Goal: Information Seeking & Learning: Learn about a topic

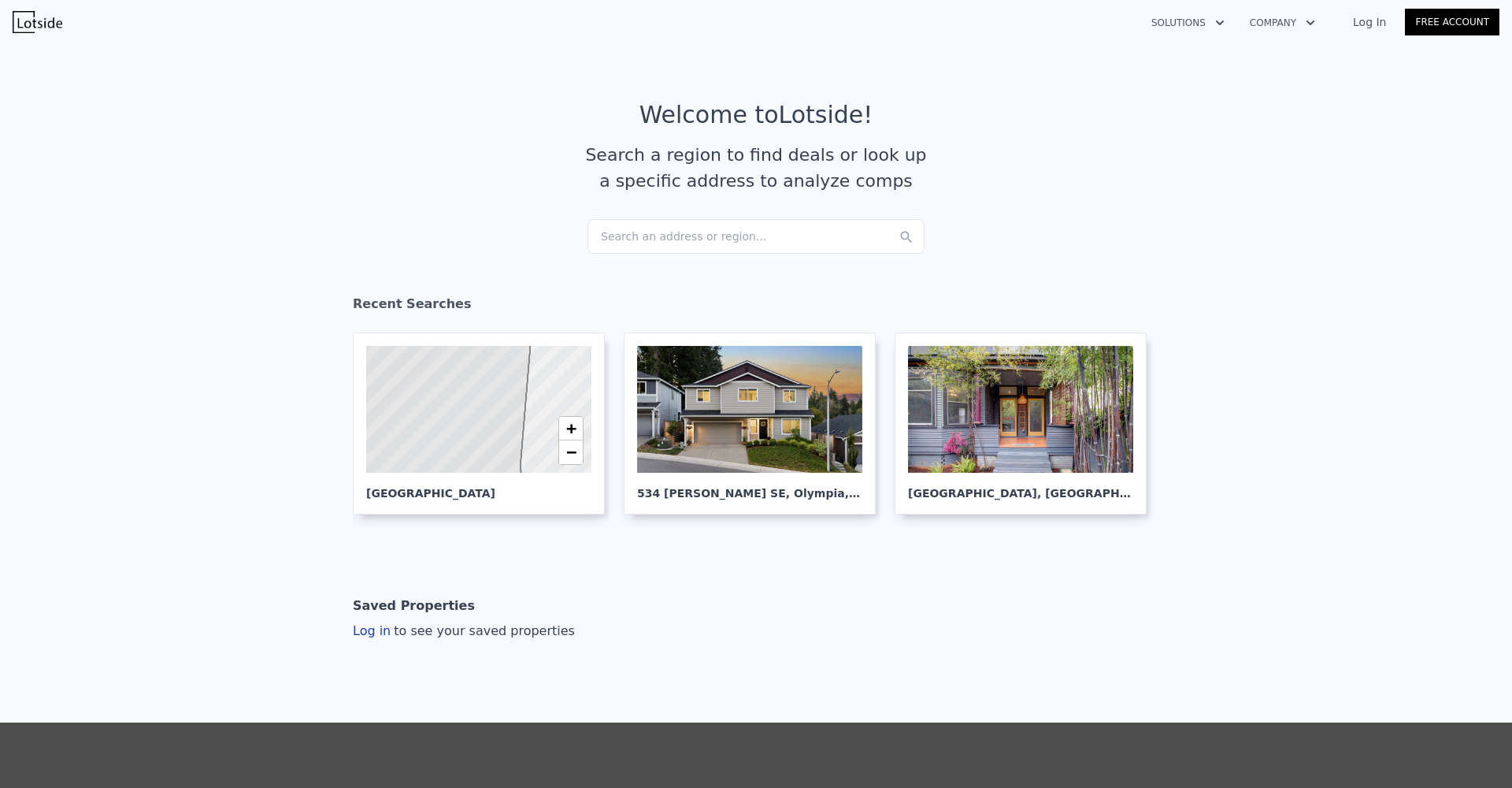
click at [630, 243] on div "Search an address or region..." at bounding box center [755, 236] width 337 height 34
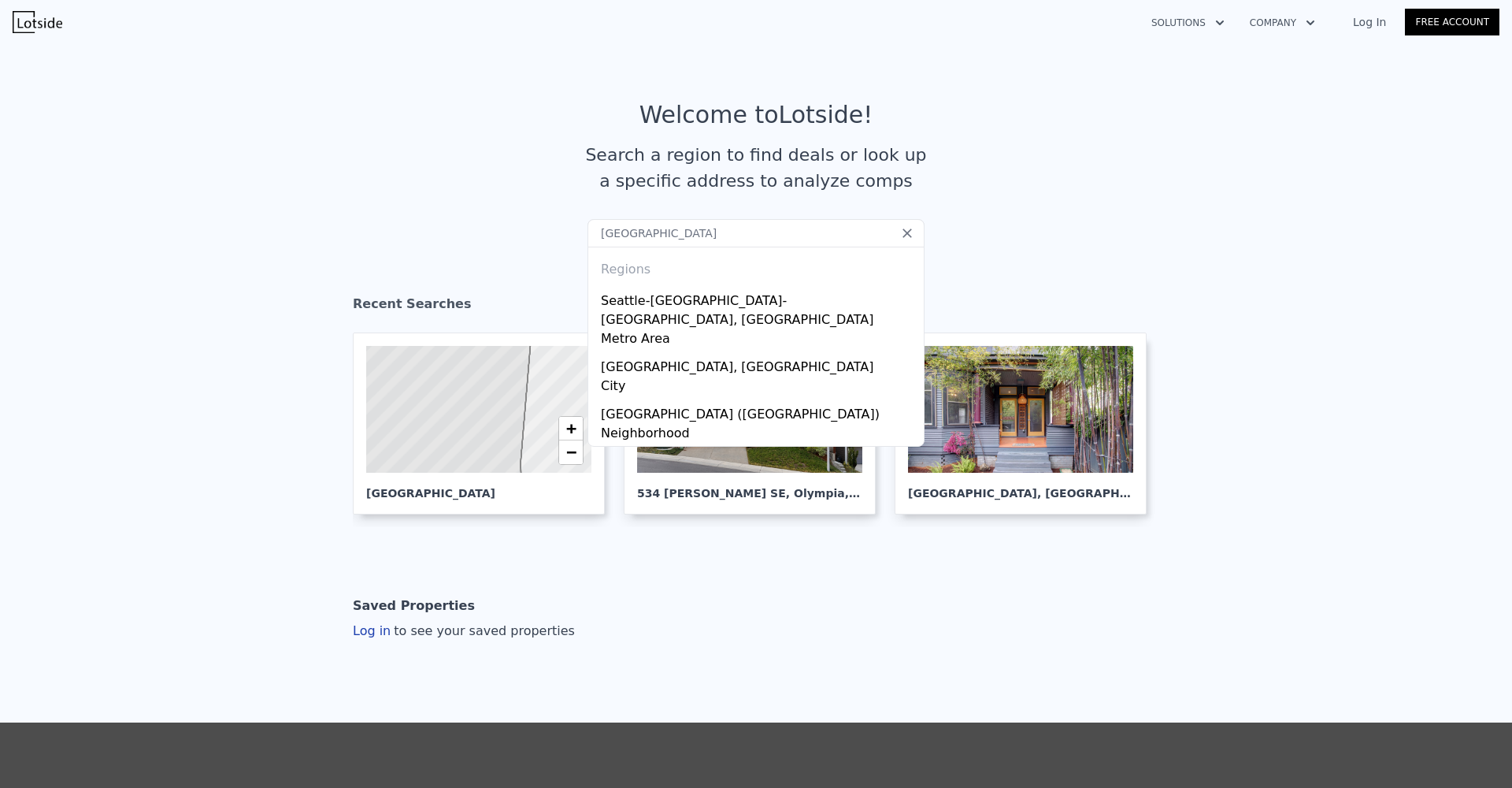
type input "[GEOGRAPHIC_DATA]"
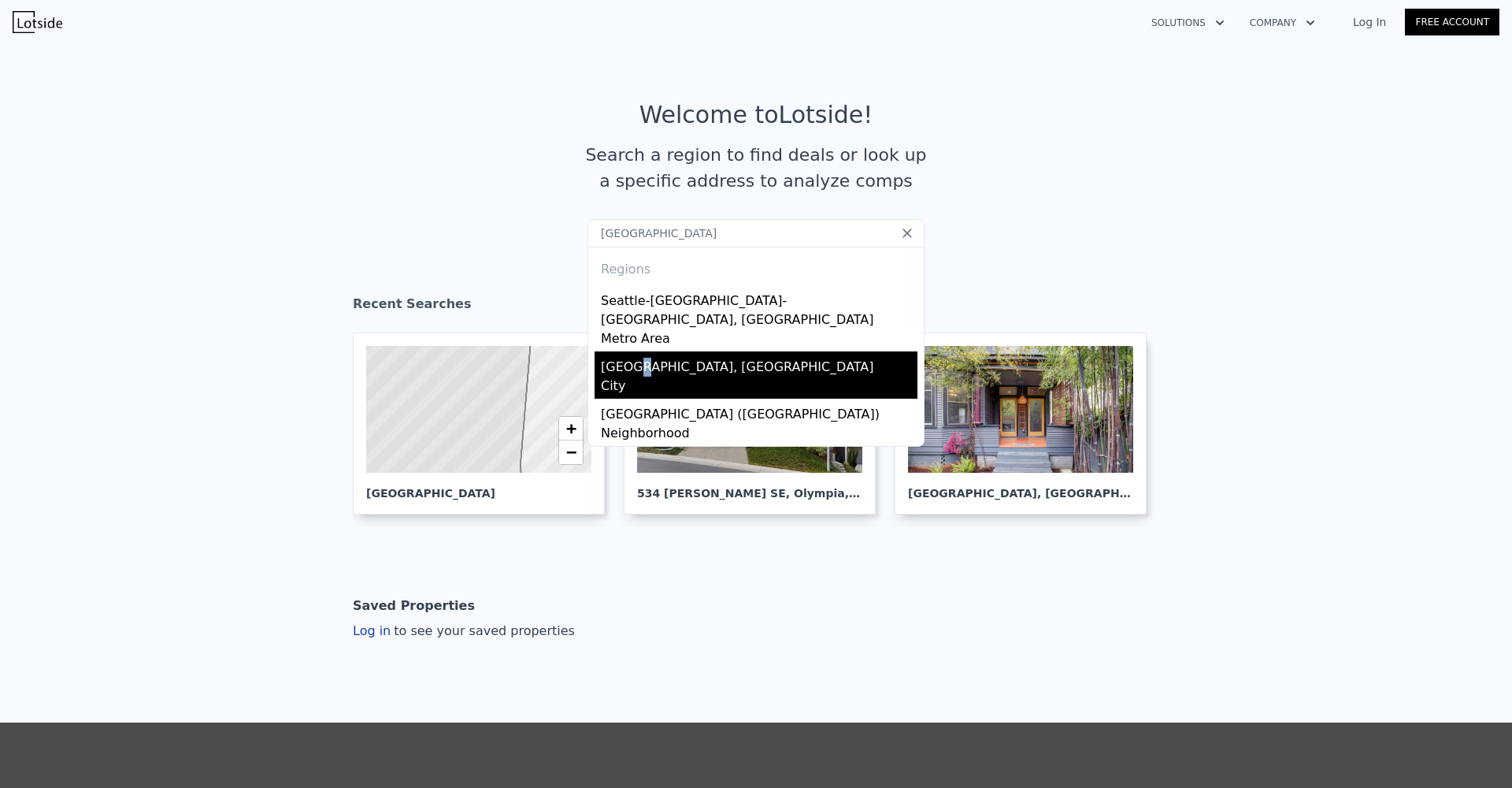
drag, startPoint x: 630, startPoint y: 258, endPoint x: 627, endPoint y: 352, distance: 94.0
click at [627, 352] on div "Regions Seattle-Tacoma-Bellevue, WA Metro Area Seattle, WA City West Seattle (S…" at bounding box center [755, 346] width 337 height 200
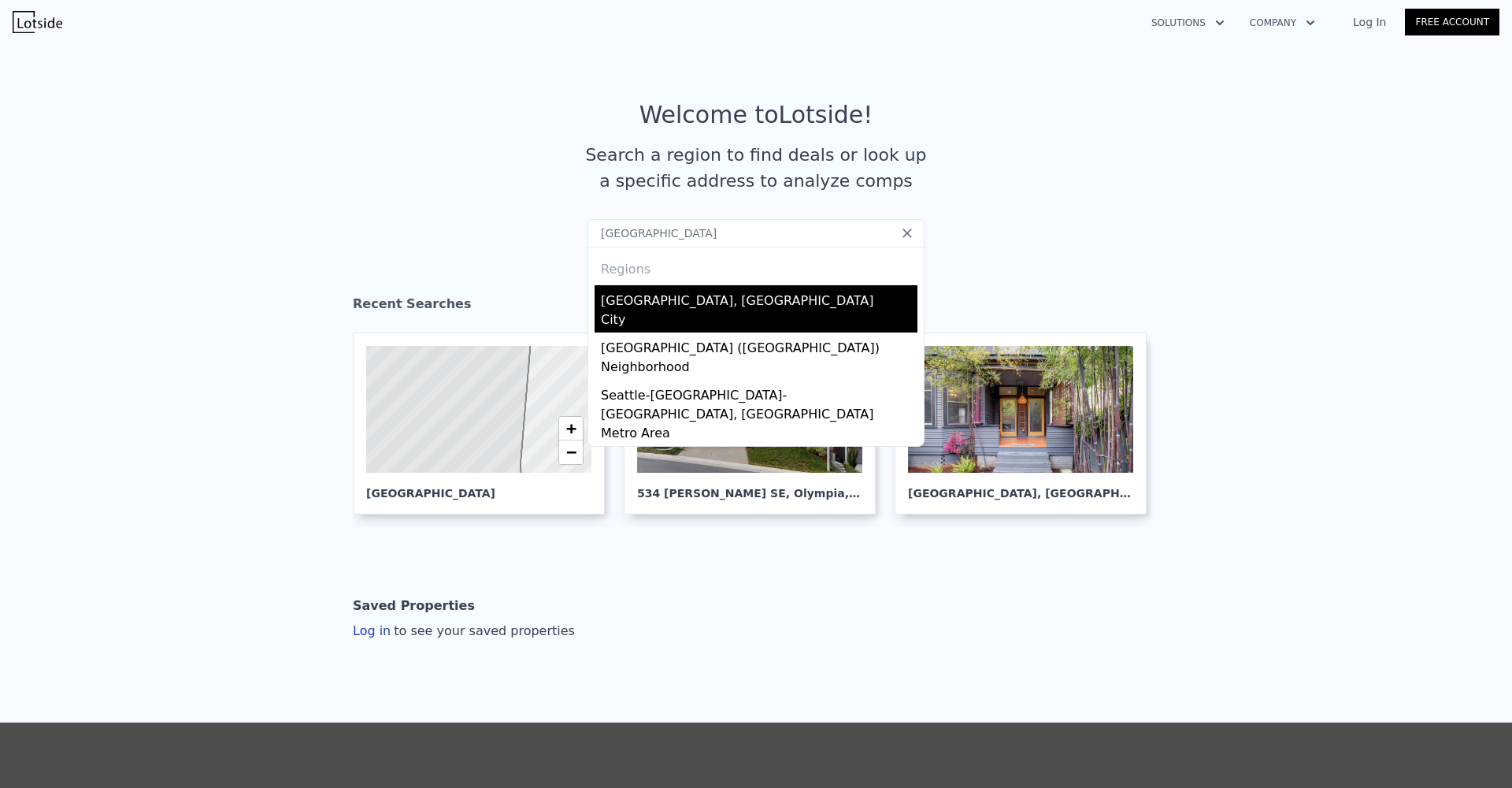
click at [631, 309] on div "Seattle, WA" at bounding box center [759, 298] width 316 height 25
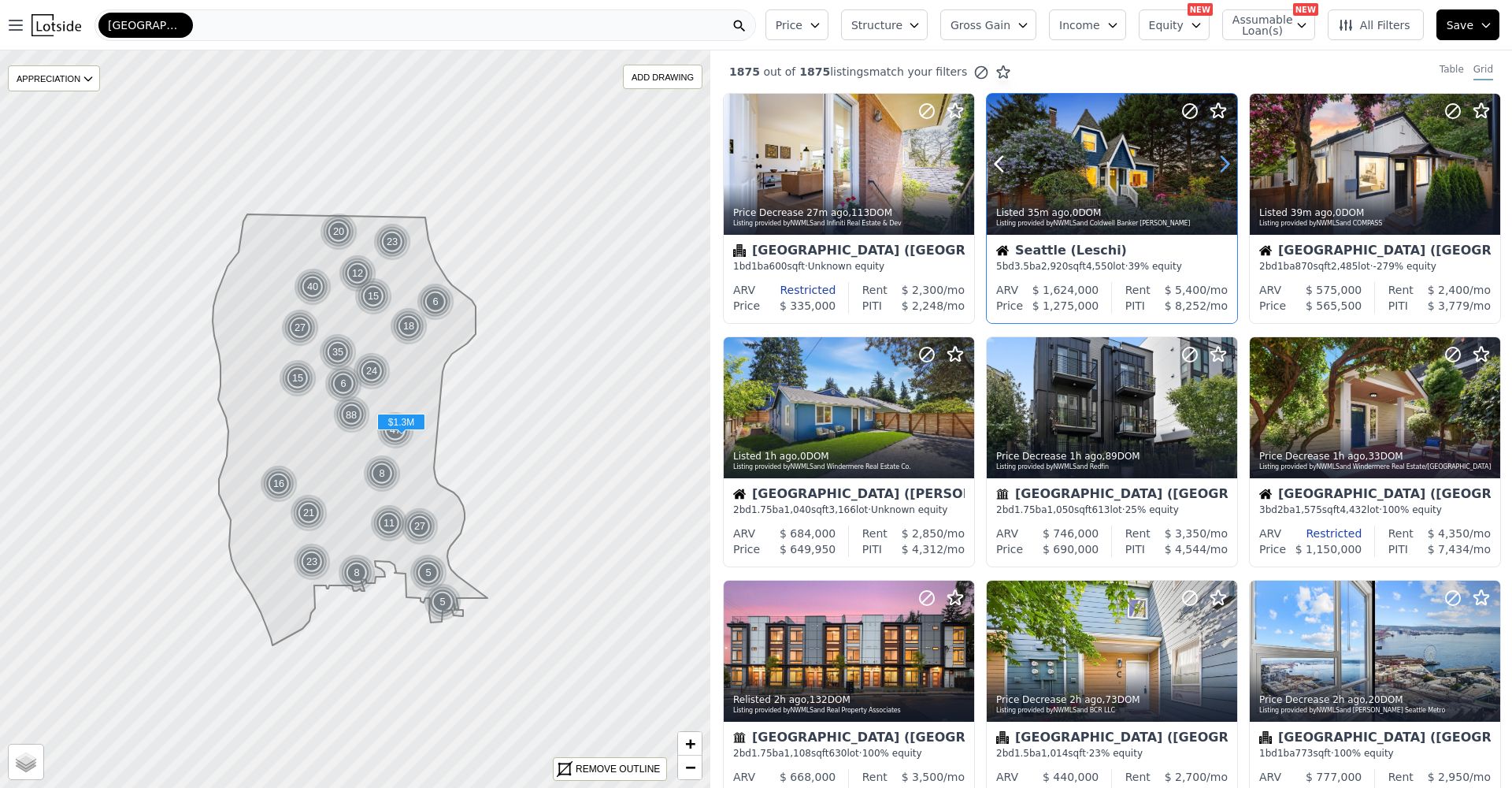
click at [1221, 169] on icon at bounding box center [1225, 164] width 7 height 15
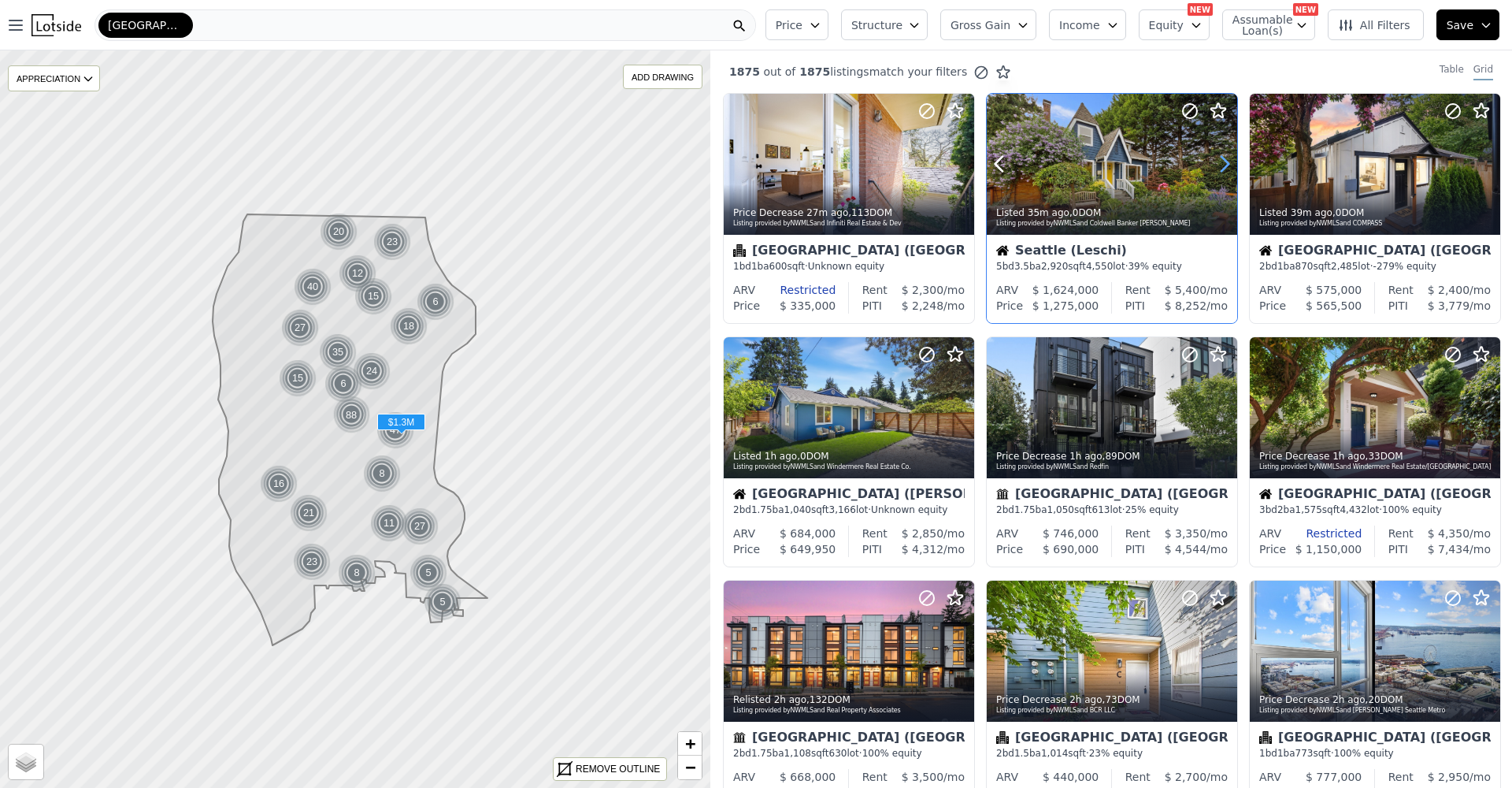
click at [1221, 169] on icon at bounding box center [1225, 164] width 7 height 15
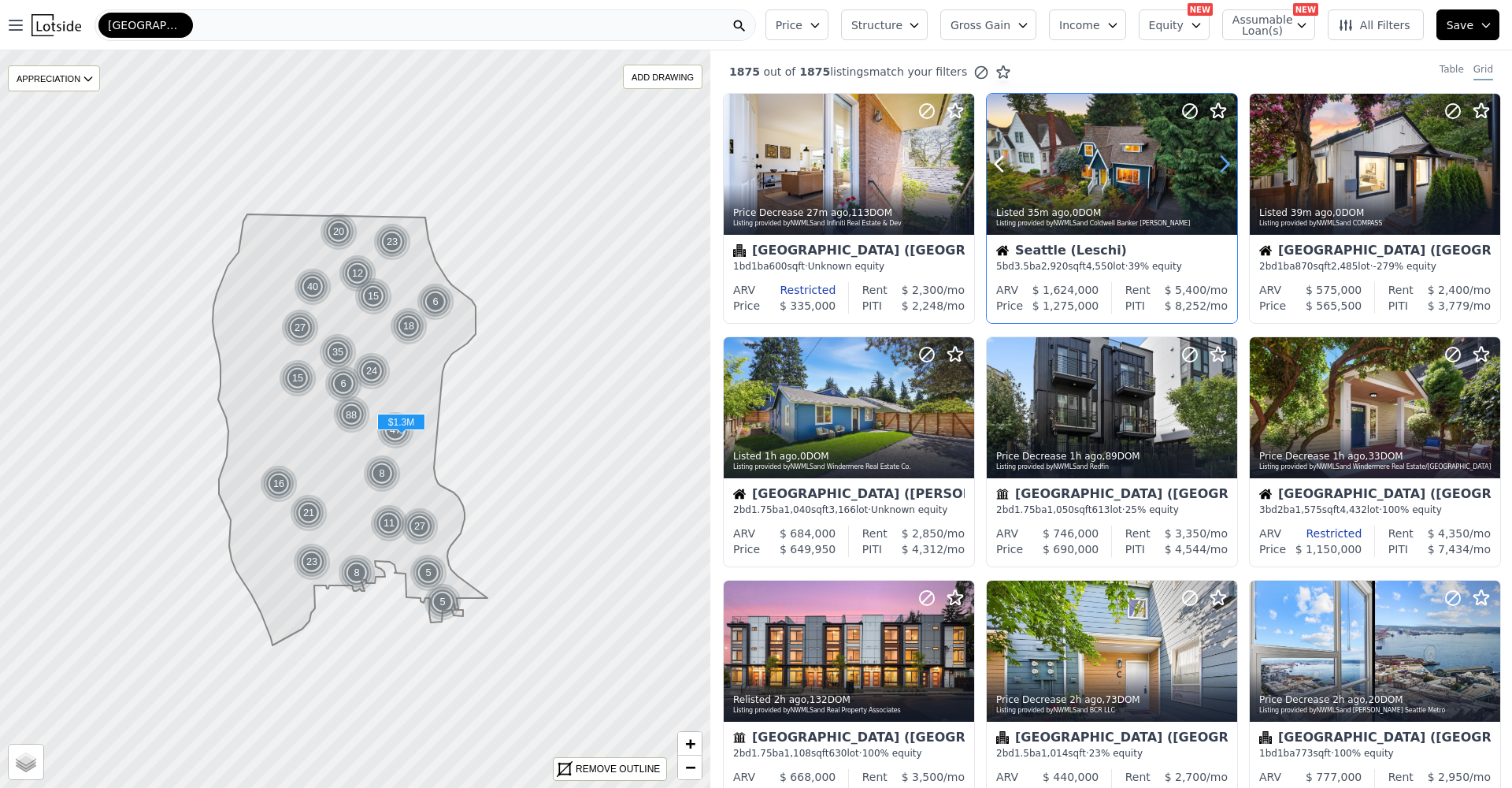
click at [1221, 169] on icon at bounding box center [1225, 164] width 7 height 15
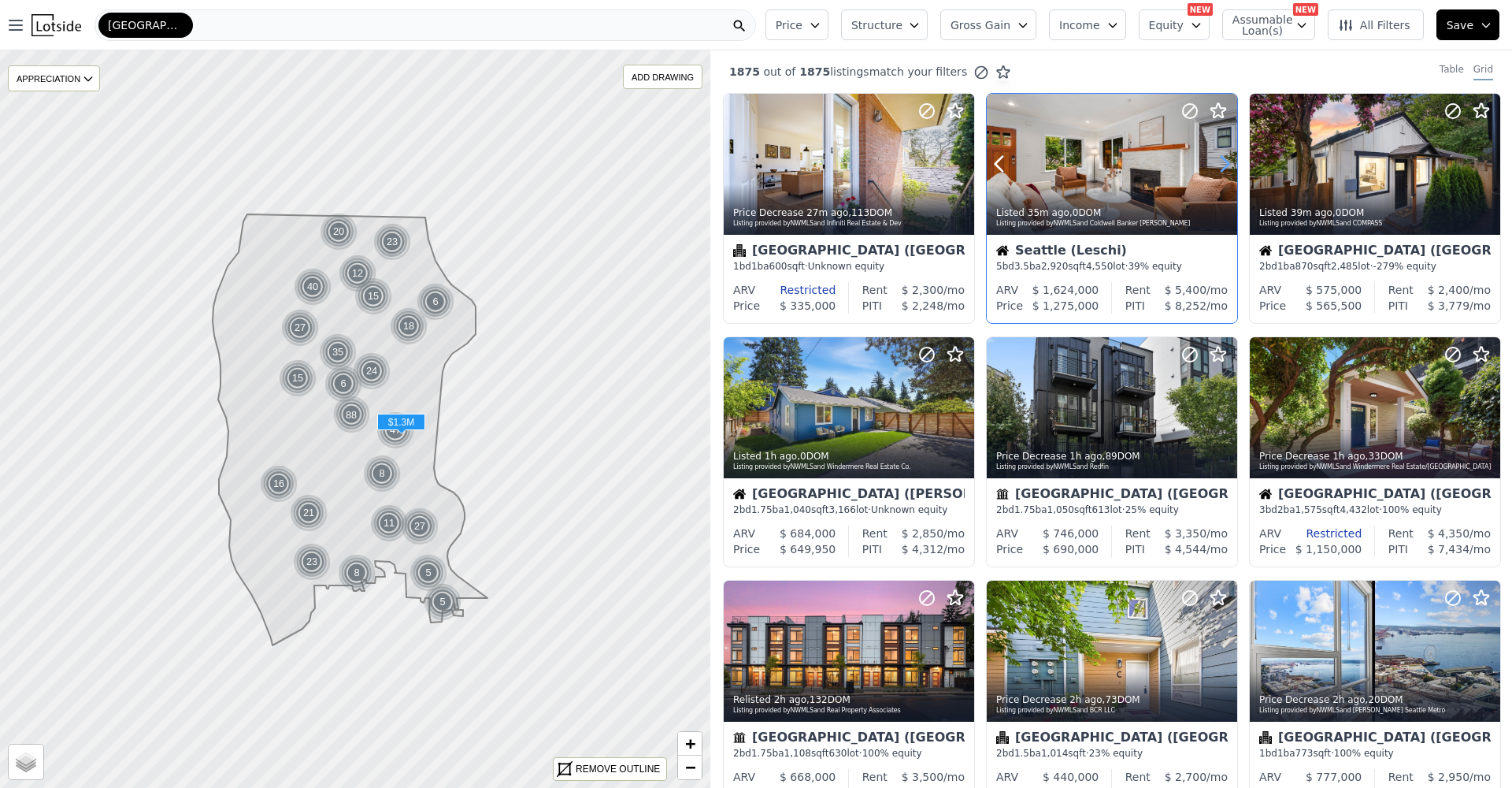
click at [1221, 169] on icon at bounding box center [1225, 164] width 7 height 15
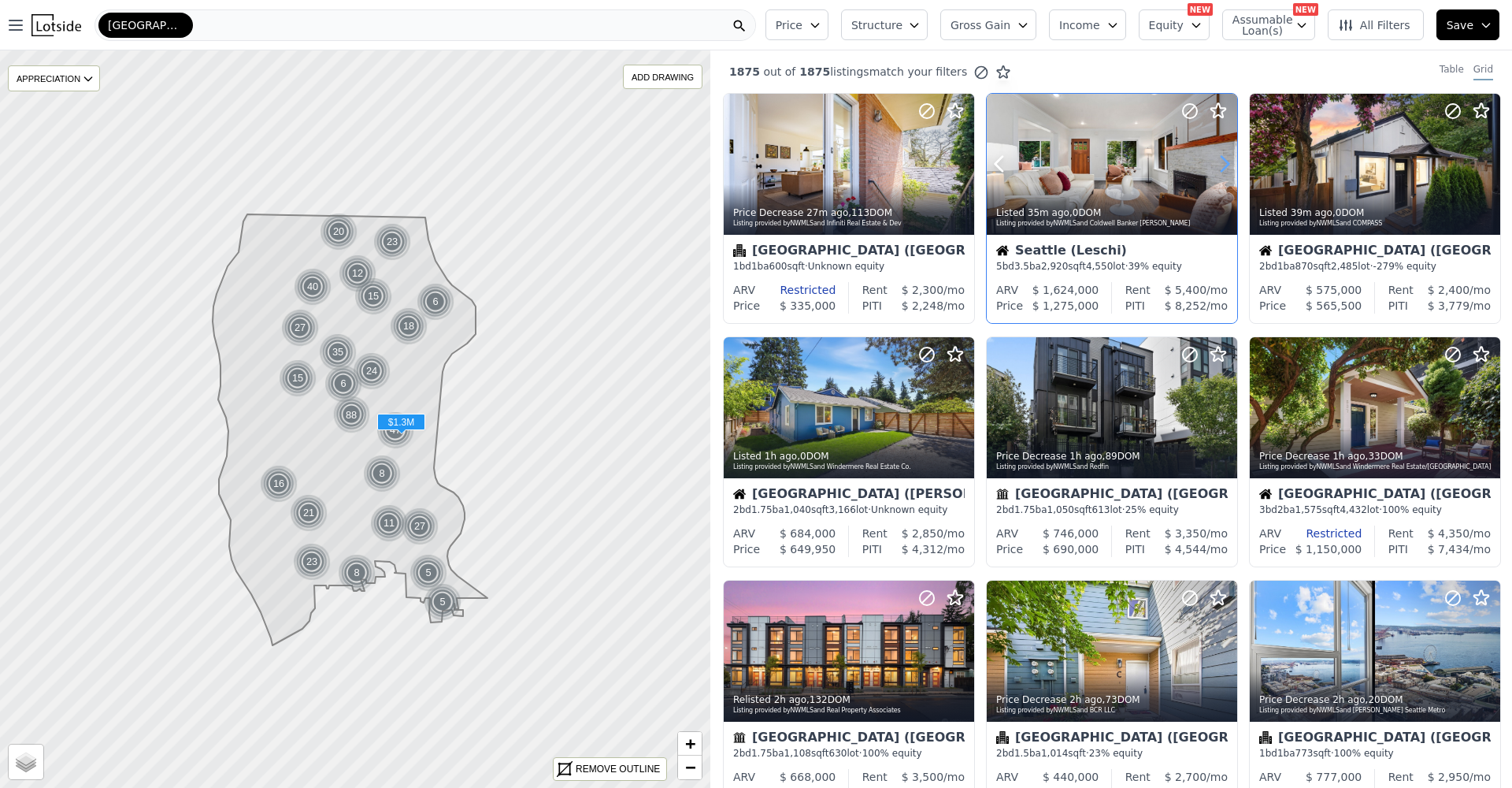
click at [1221, 169] on icon at bounding box center [1225, 164] width 7 height 15
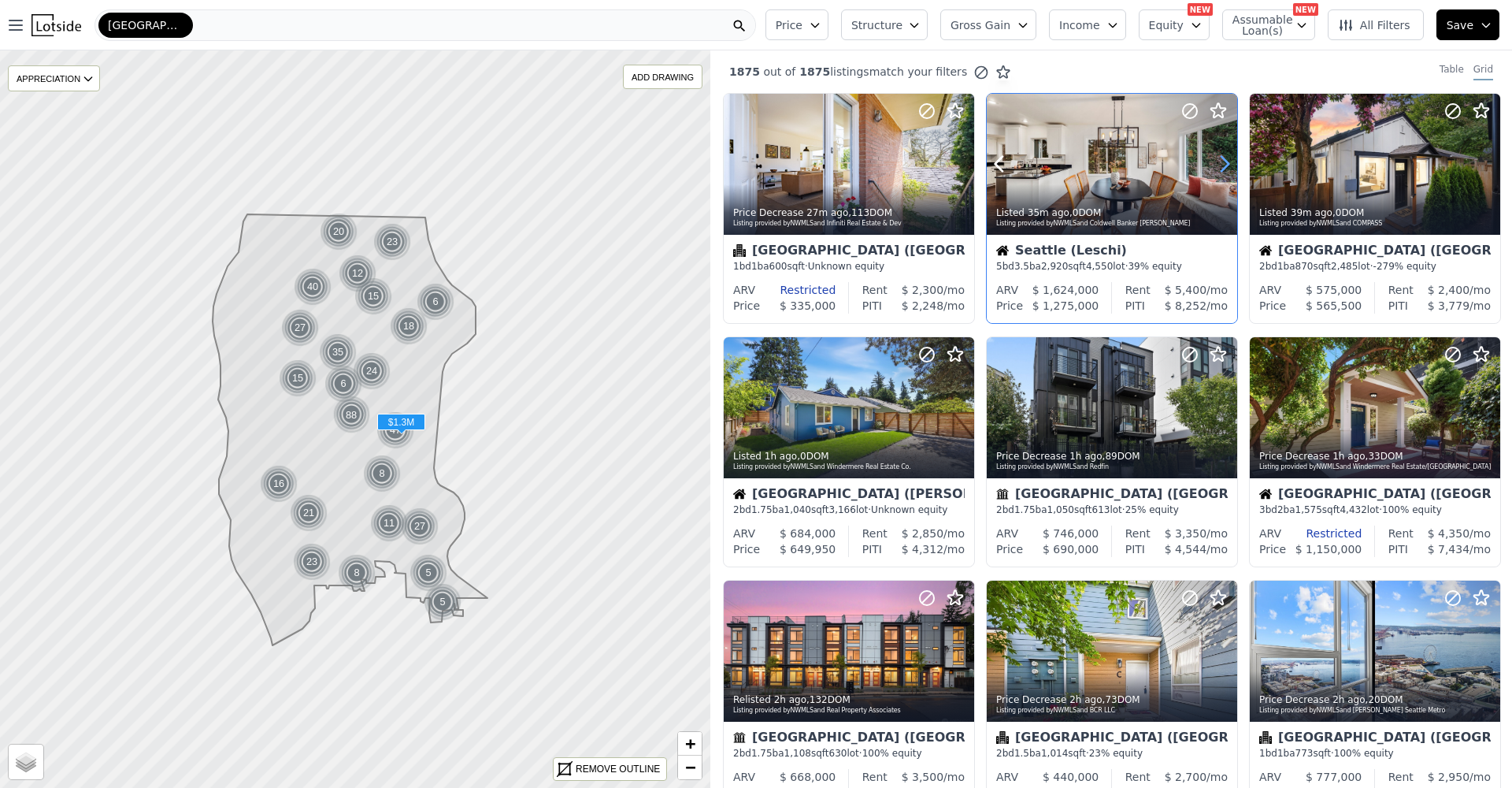
click at [1221, 169] on icon at bounding box center [1225, 164] width 7 height 15
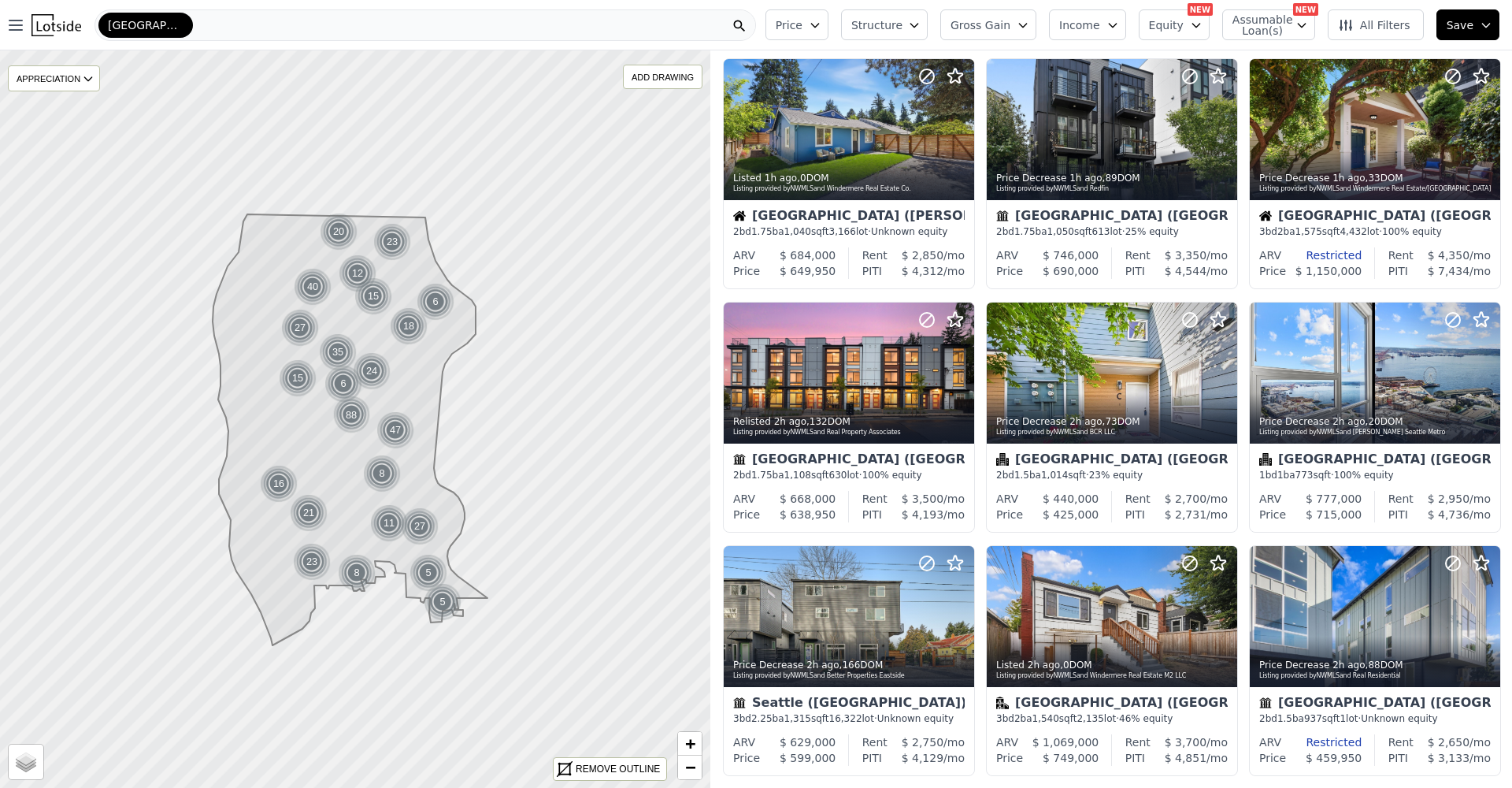
scroll to position [583, 0]
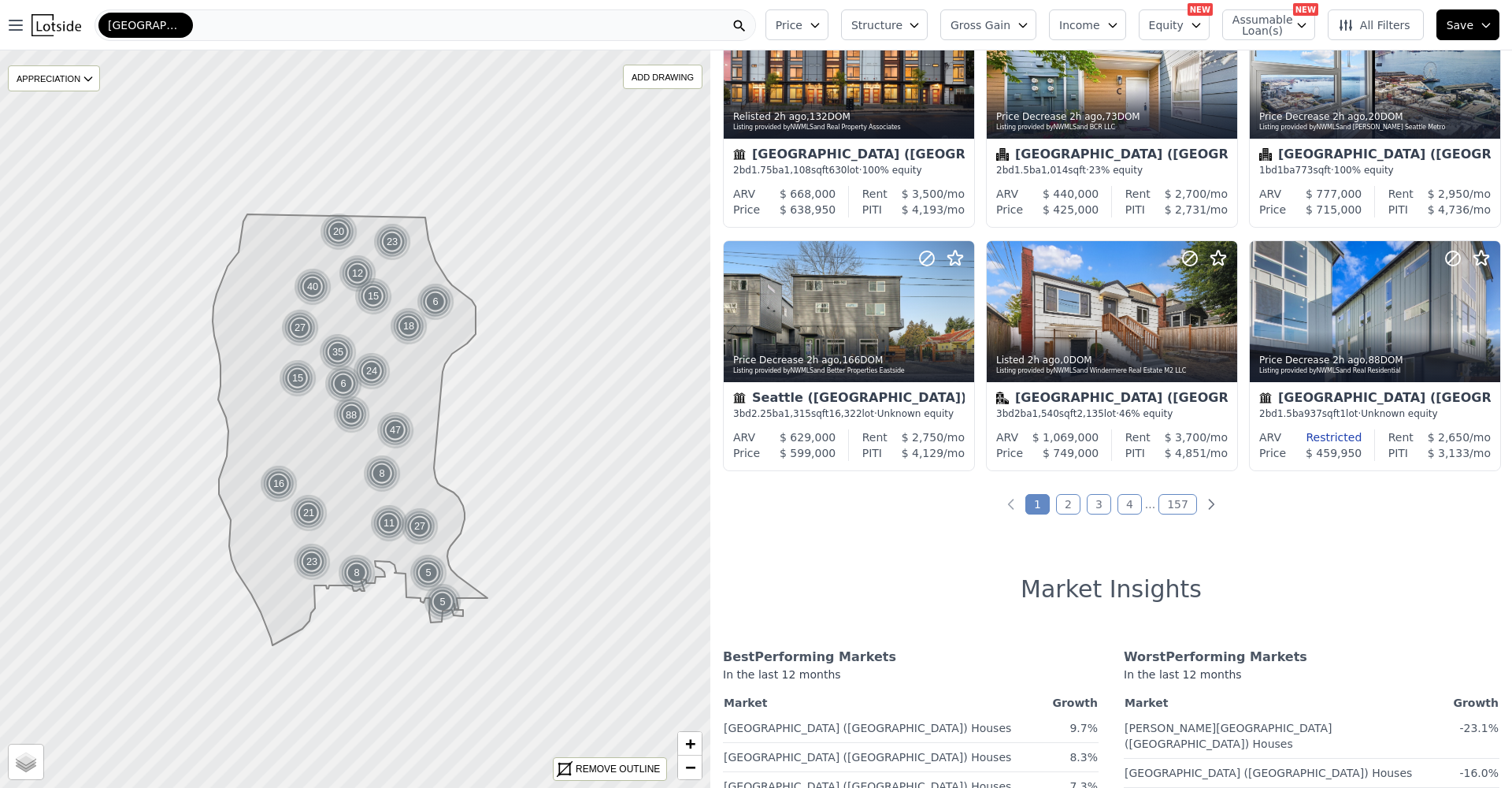
click at [1057, 498] on link "2" at bounding box center [1068, 504] width 24 height 21
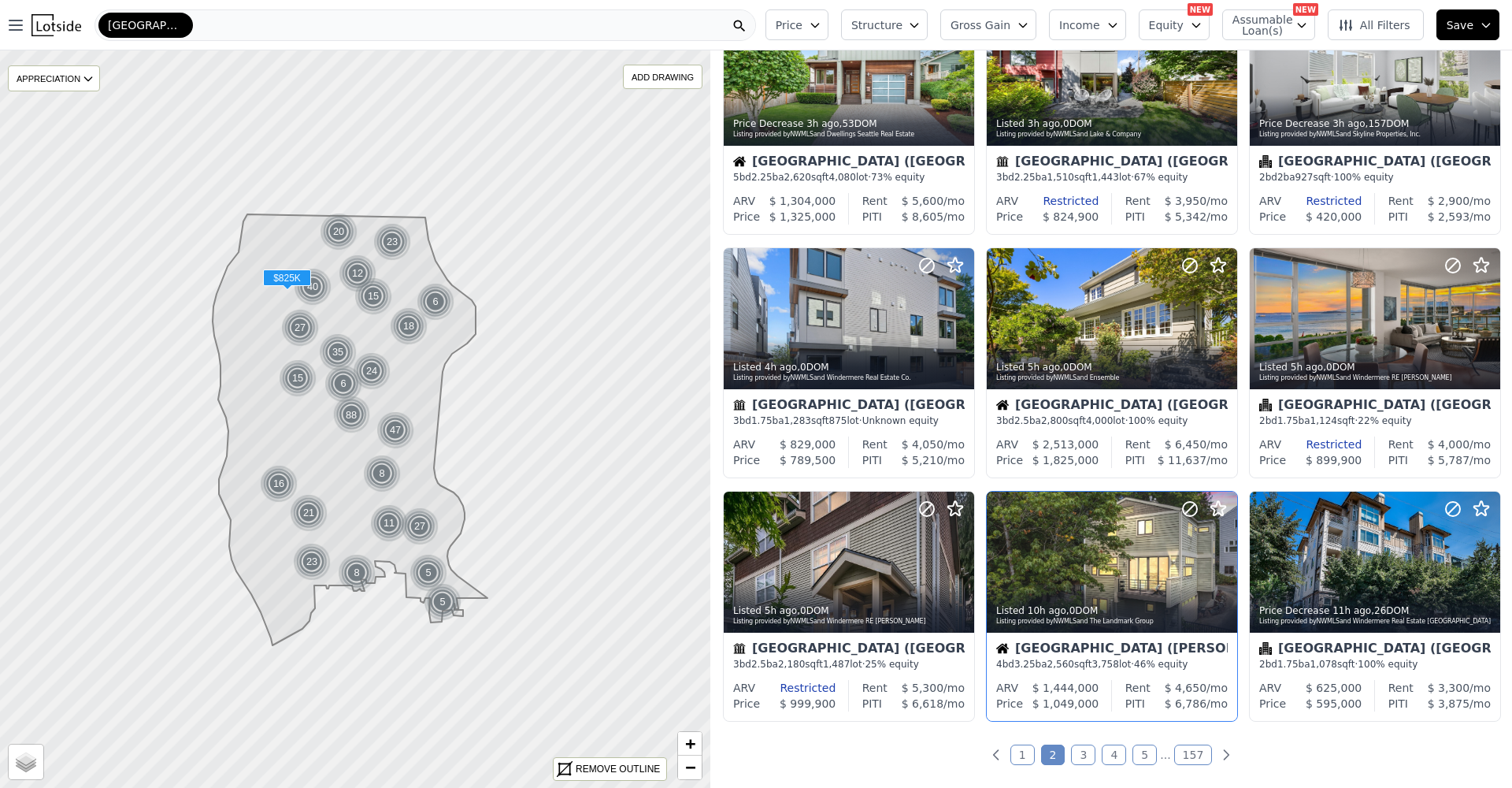
scroll to position [525, 0]
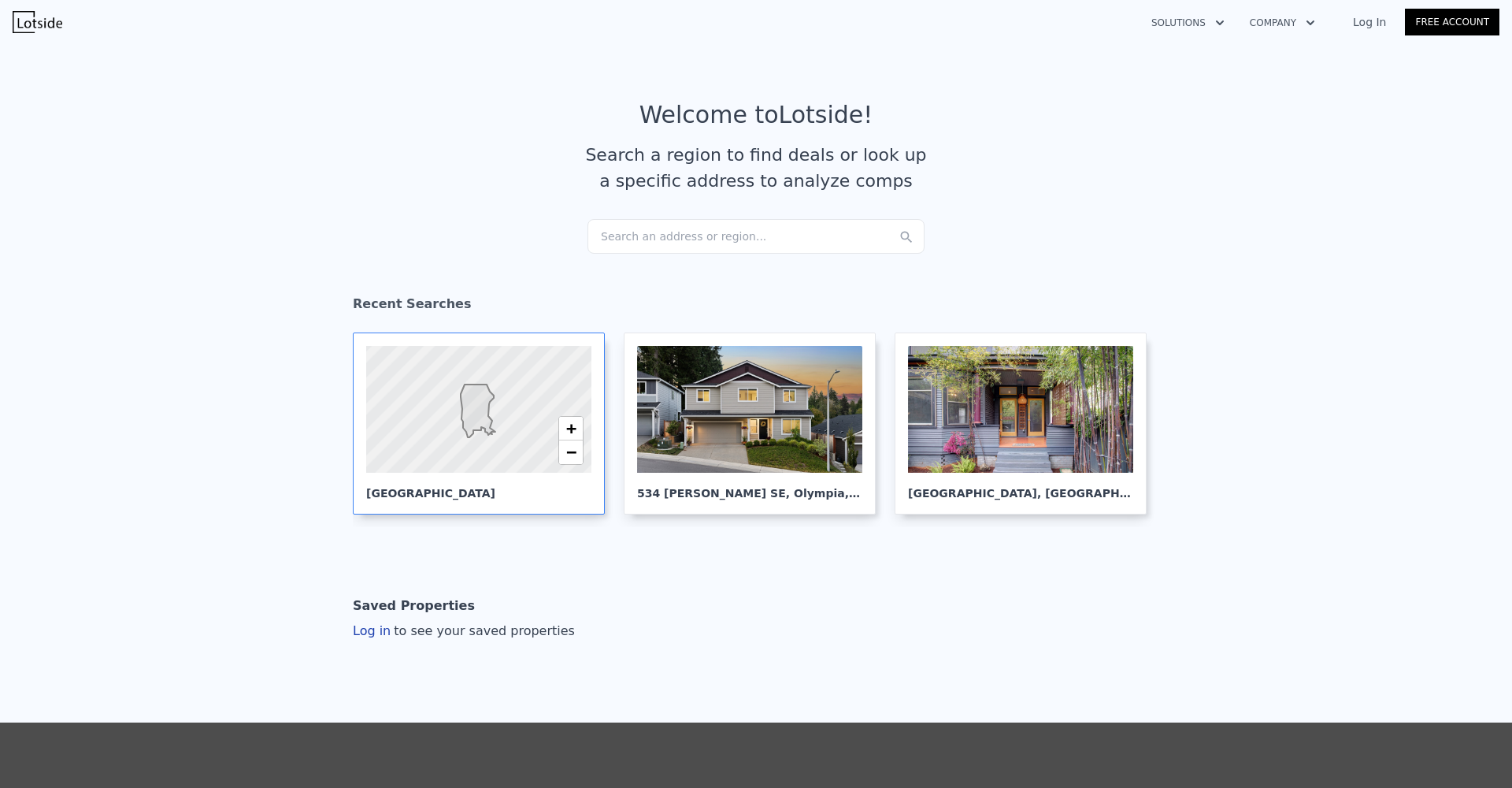
click at [393, 382] on div at bounding box center [478, 409] width 270 height 153
click at [1035, 398] on div at bounding box center [1020, 409] width 225 height 127
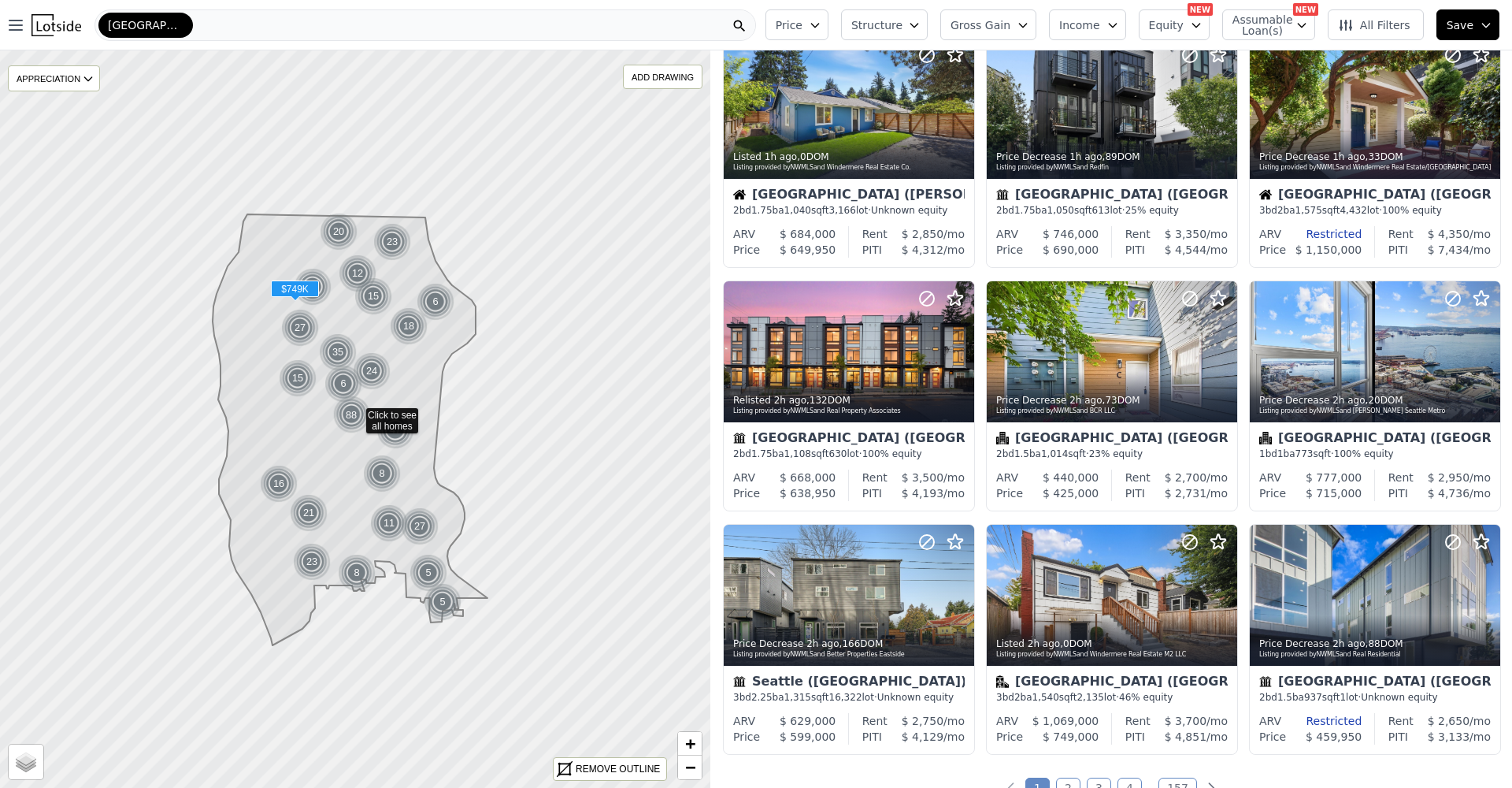
scroll to position [425, 0]
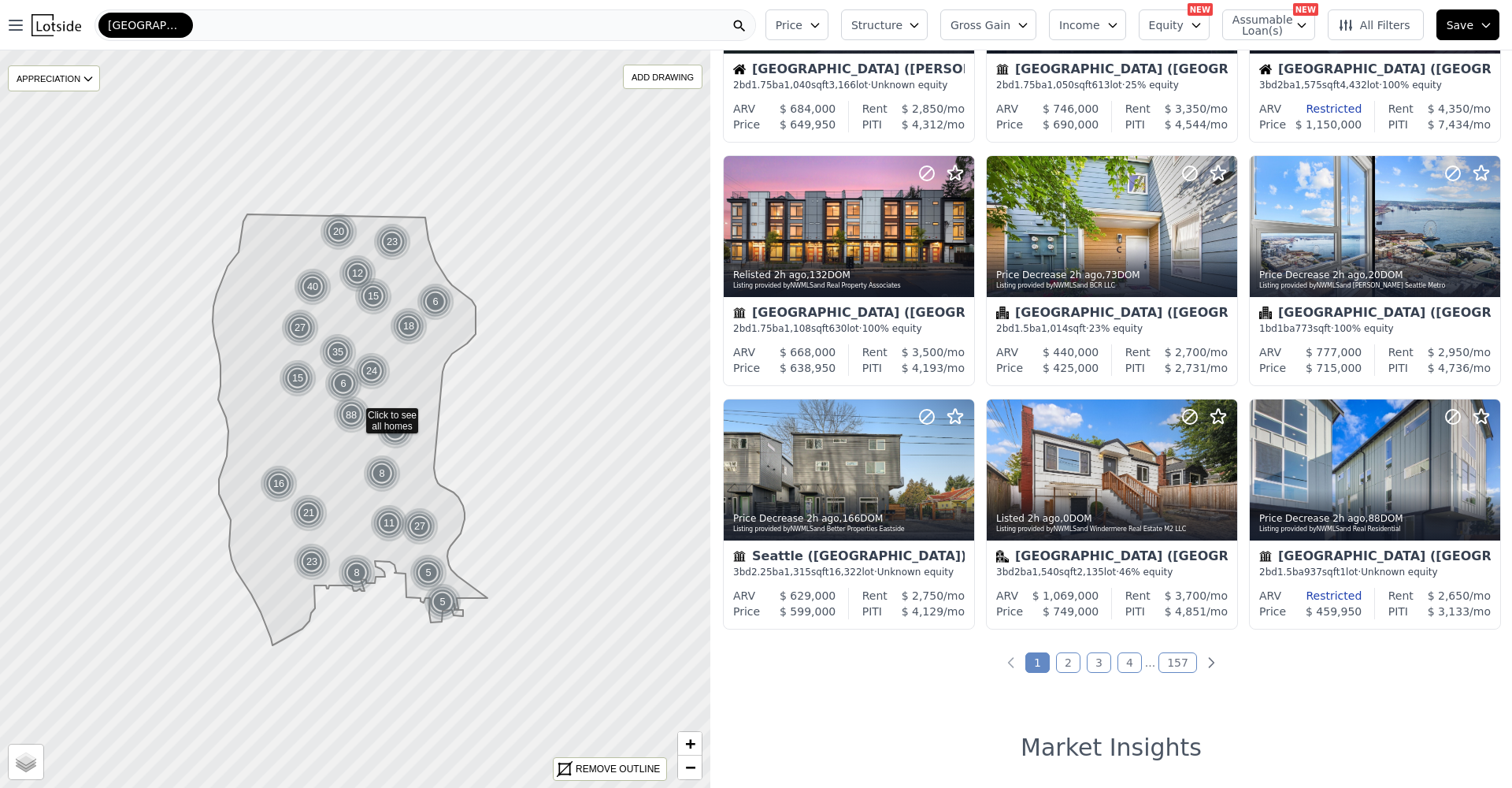
click at [1058, 669] on link "2" at bounding box center [1068, 662] width 24 height 21
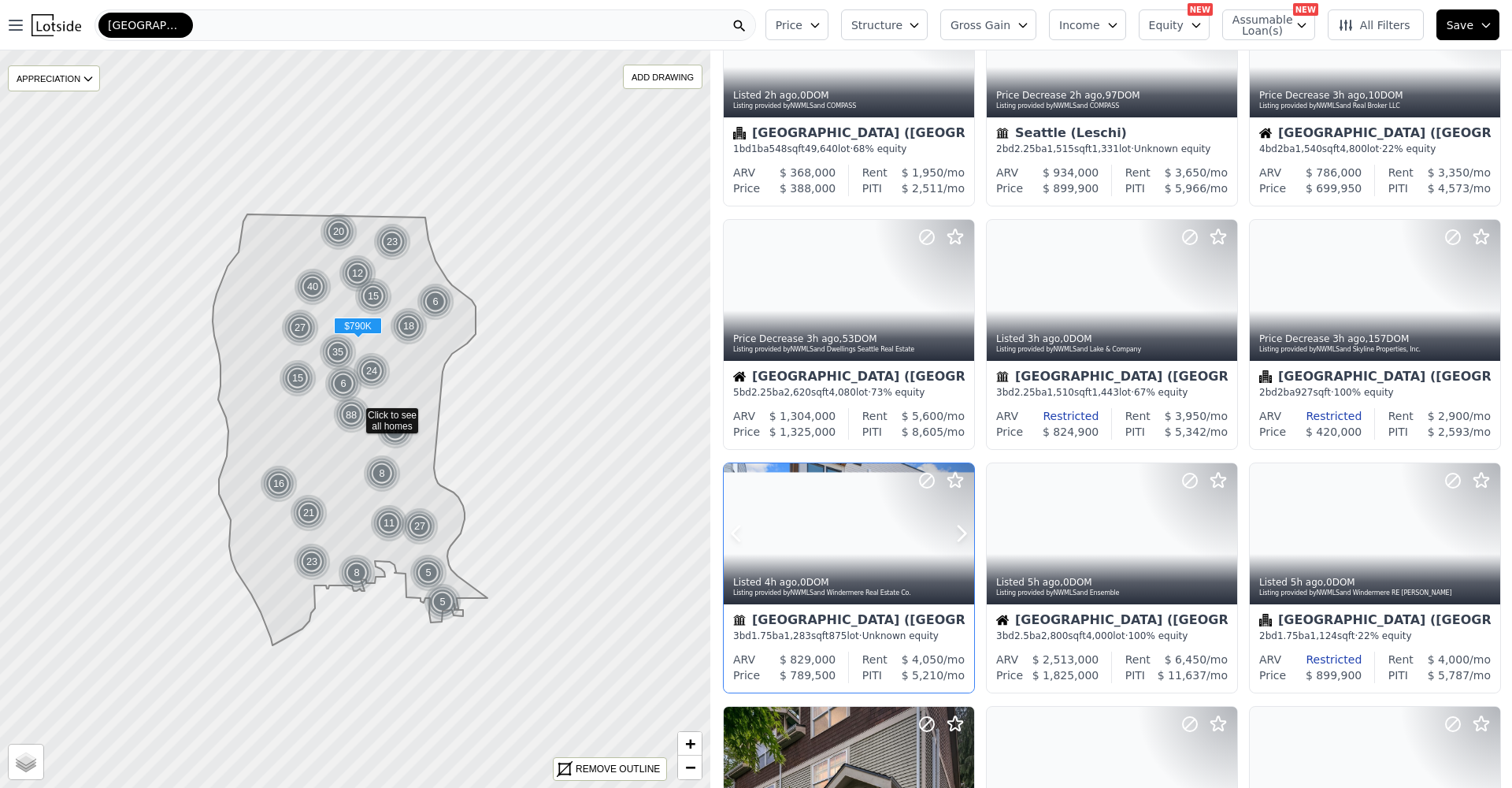
scroll to position [432, 0]
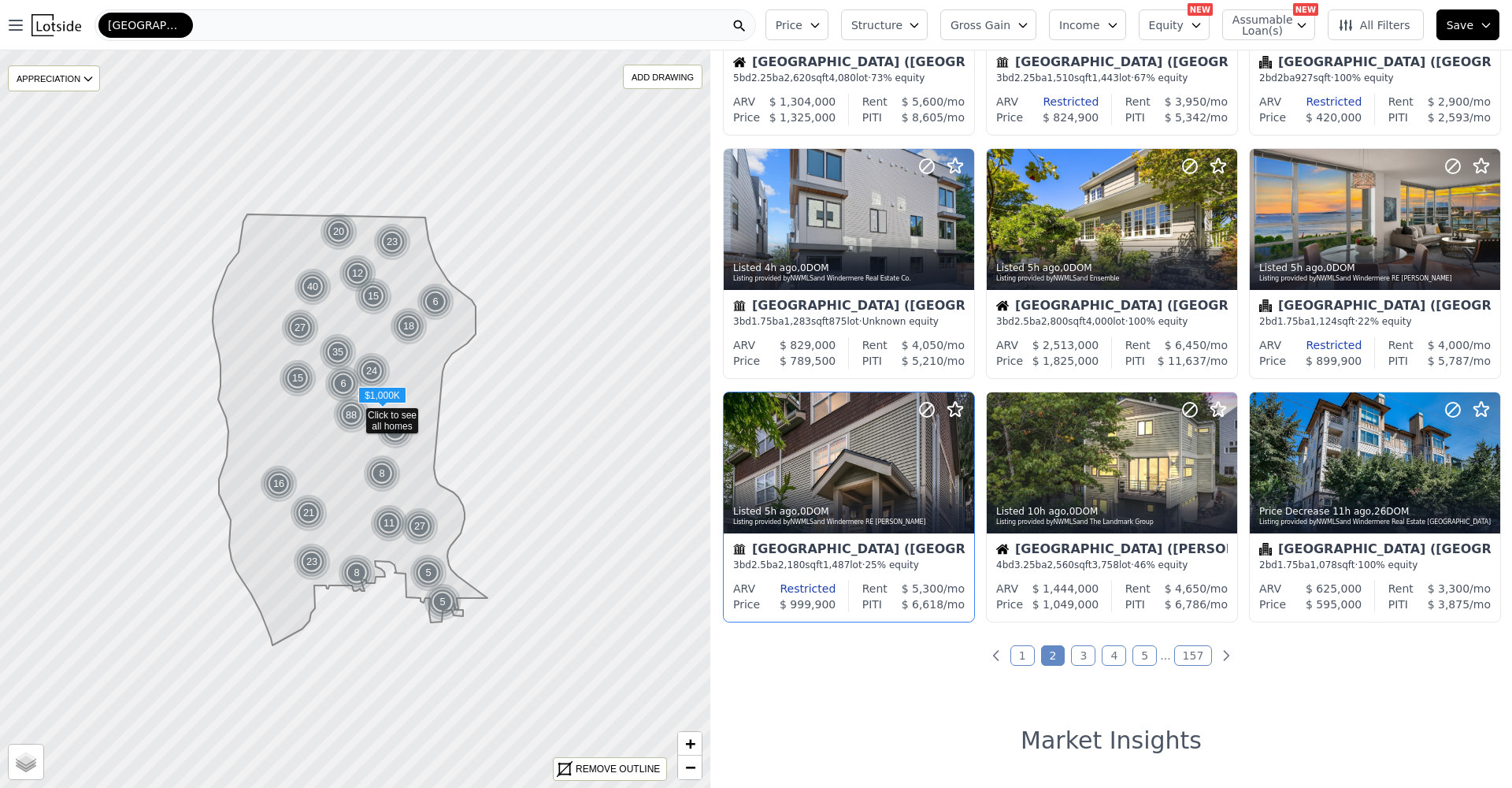
click at [873, 538] on div "Seattle (Capitol Hill) 3 bd 2.5 ba 2,180 sqft 1,487 lot · 25% equity" at bounding box center [848, 557] width 250 height 47
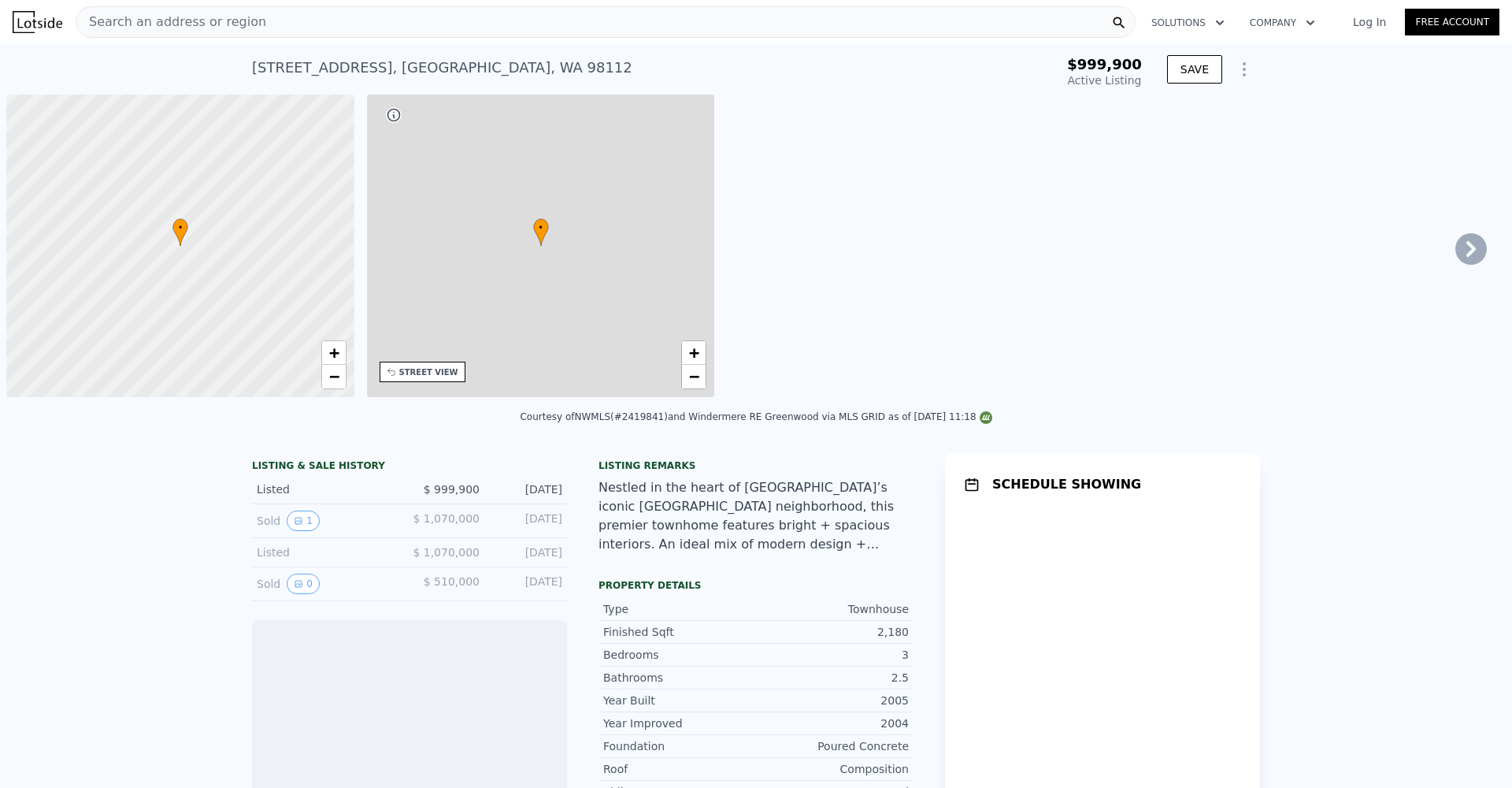
scroll to position [0, 6]
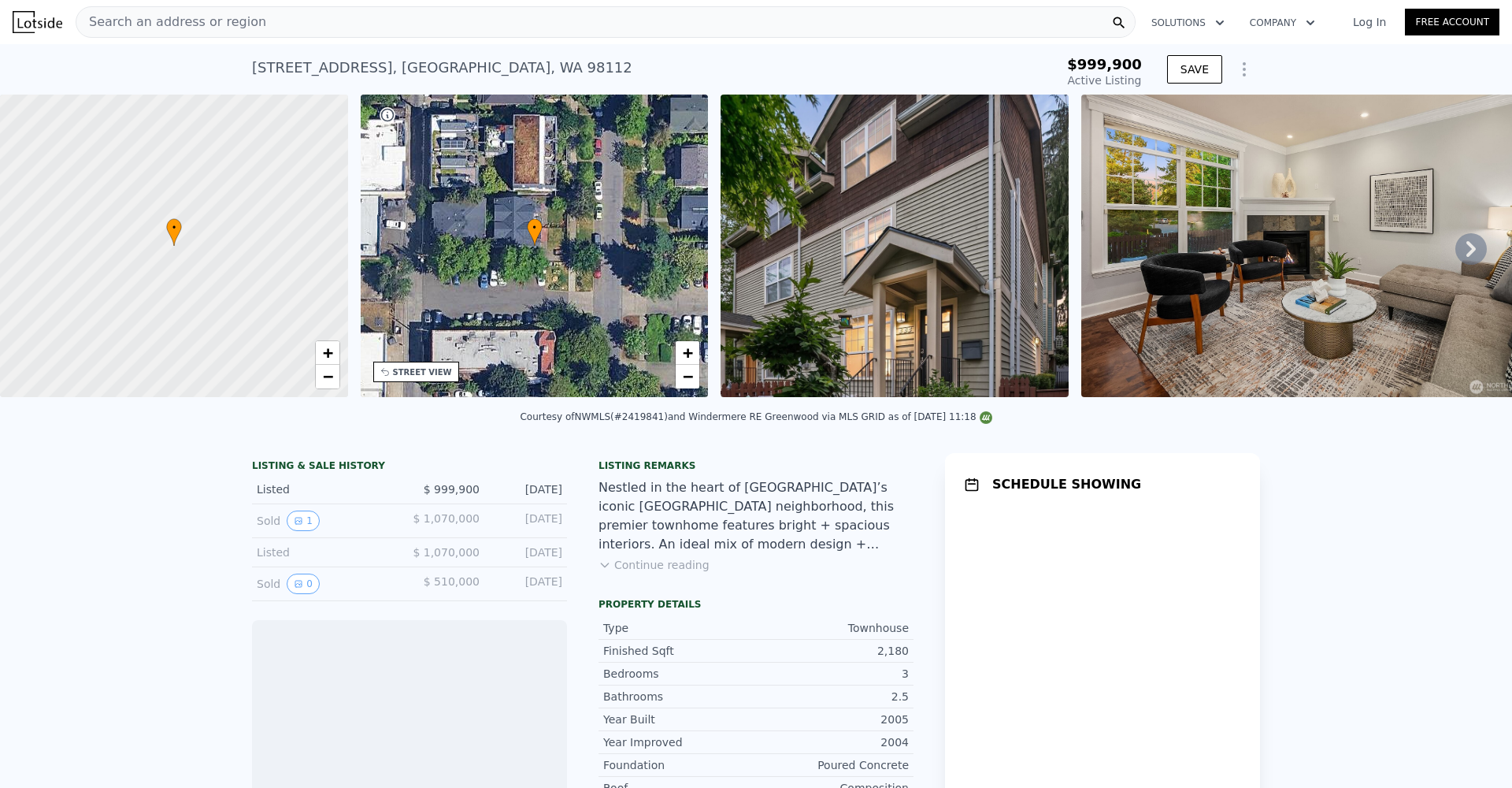
click at [802, 366] on img at bounding box center [894, 246] width 348 height 303
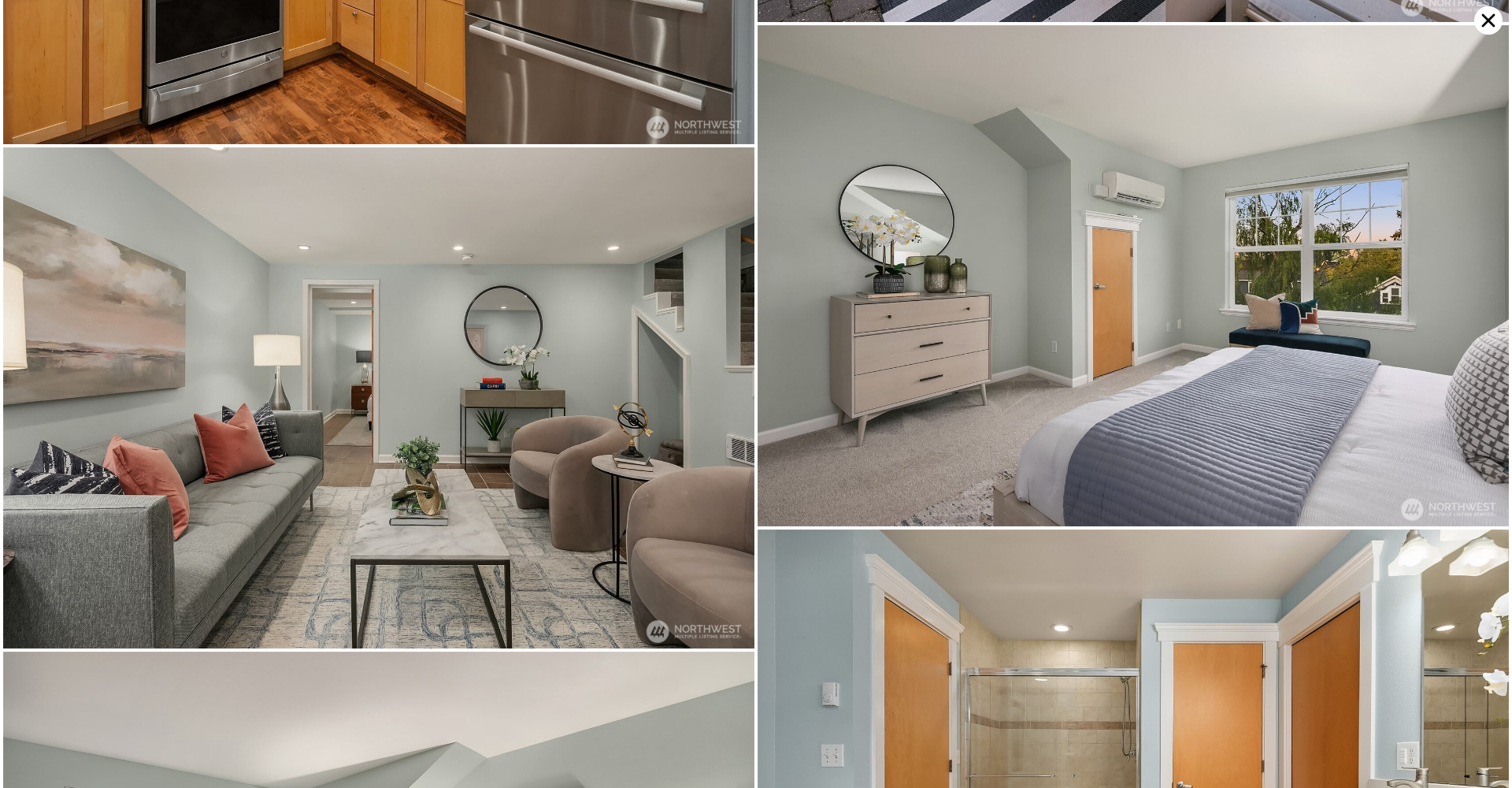
scroll to position [3641, 0]
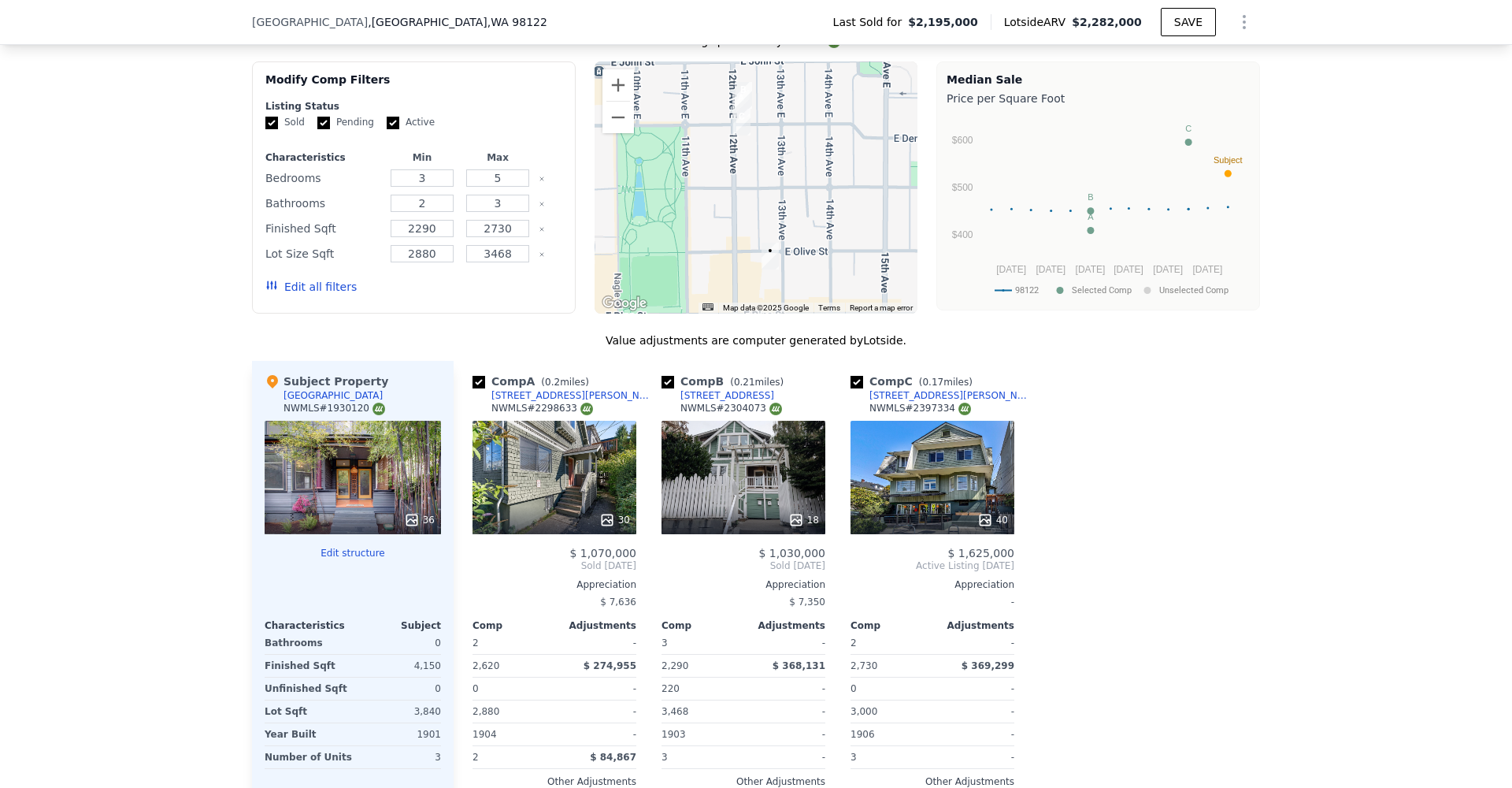
scroll to position [1811, 0]
